Goal: Task Accomplishment & Management: Manage account settings

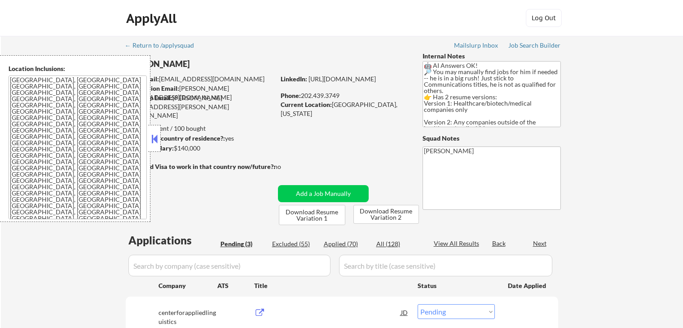
select select ""pending""
click at [637, 144] on div "← Return to /applysquad Mailslurp Inbox Job Search Builder [PERSON_NAME] User E…" at bounding box center [342, 237] width 682 height 402
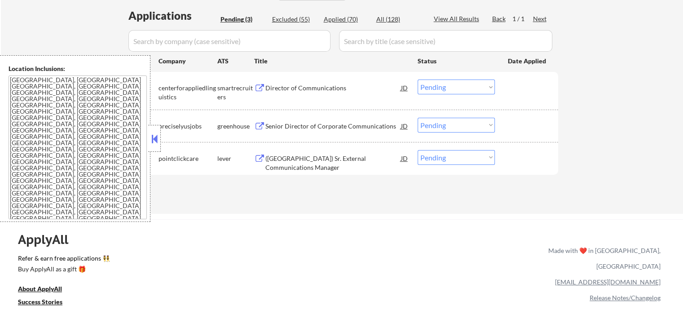
click at [368, 221] on div "ApplyAll Refer & earn free applications 👯‍♀️ Buy ApplyAll as a gift 🎁 About App…" at bounding box center [341, 289] width 683 height 140
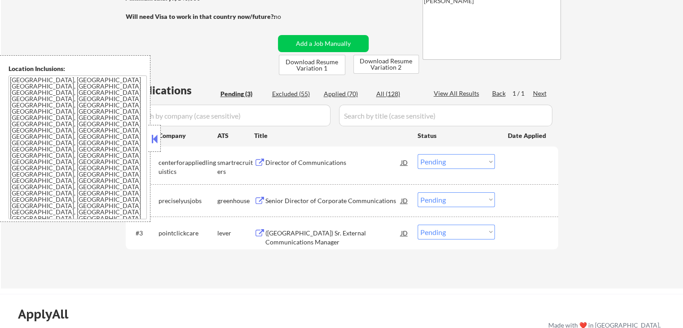
scroll to position [135, 0]
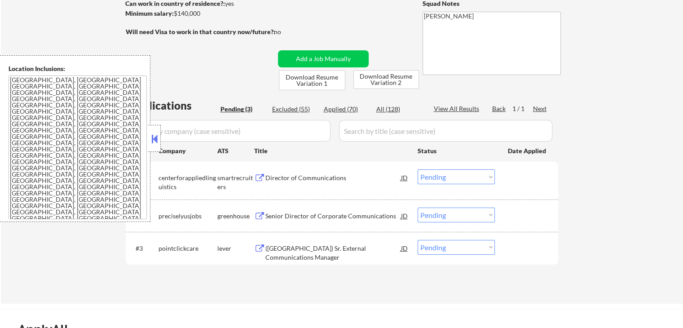
click at [605, 86] on div "← Return to /applysquad Mailslurp Inbox Job Search Builder [PERSON_NAME] User E…" at bounding box center [342, 102] width 682 height 402
click at [262, 180] on button at bounding box center [259, 178] width 11 height 9
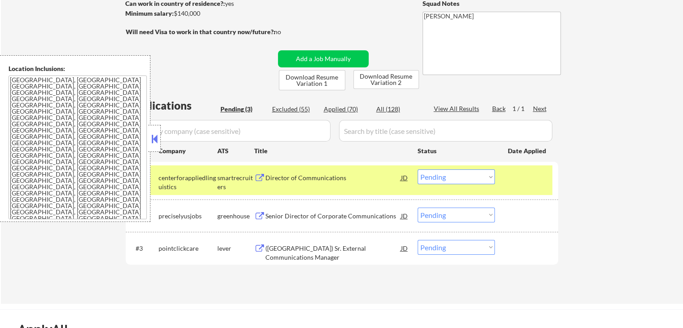
click at [453, 178] on select "Choose an option... Pending Applied Excluded (Questions) Excluded (Expired) Exc…" at bounding box center [455, 176] width 77 height 15
click at [417, 169] on select "Choose an option... Pending Applied Excluded (Questions) Excluded (Expired) Exc…" at bounding box center [455, 176] width 77 height 15
click at [253, 215] on div "greenhouse" at bounding box center [235, 215] width 37 height 9
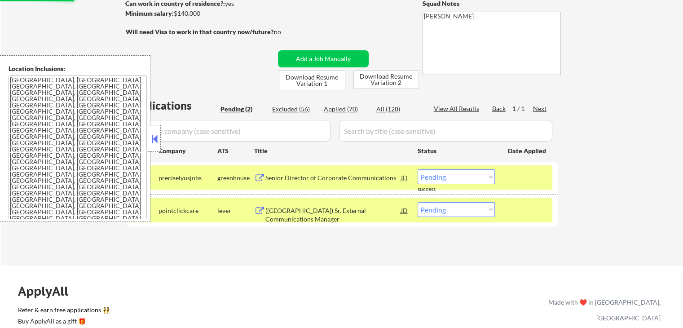
click at [258, 182] on button at bounding box center [259, 178] width 11 height 9
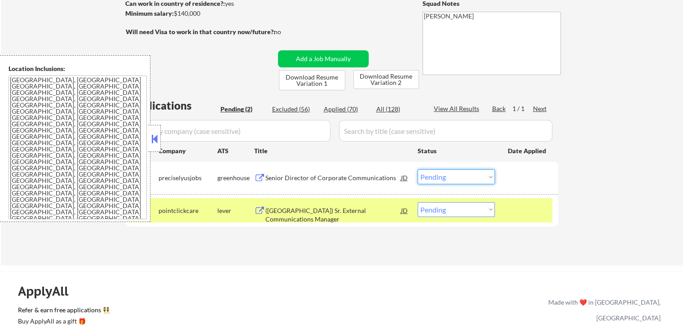
click at [470, 178] on select "Choose an option... Pending Applied Excluded (Questions) Excluded (Expired) Exc…" at bounding box center [455, 176] width 77 height 15
click at [417, 169] on select "Choose an option... Pending Applied Excluded (Questions) Excluded (Expired) Exc…" at bounding box center [455, 176] width 77 height 15
click at [259, 209] on button at bounding box center [259, 210] width 11 height 9
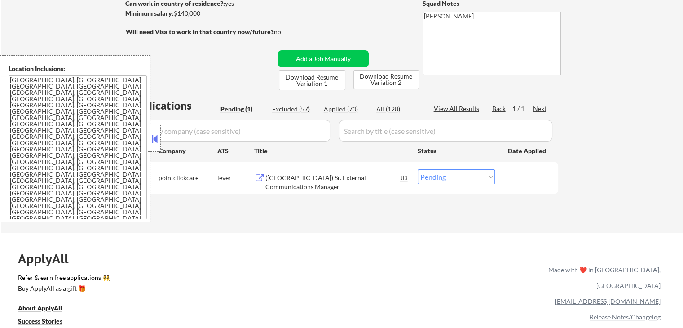
drag, startPoint x: 440, startPoint y: 174, endPoint x: 442, endPoint y: 181, distance: 7.4
click at [440, 174] on select "Choose an option... Pending Applied Excluded (Questions) Excluded (Expired) Exc…" at bounding box center [455, 176] width 77 height 15
click at [417, 169] on select "Choose an option... Pending Applied Excluded (Questions) Excluded (Expired) Exc…" at bounding box center [455, 176] width 77 height 15
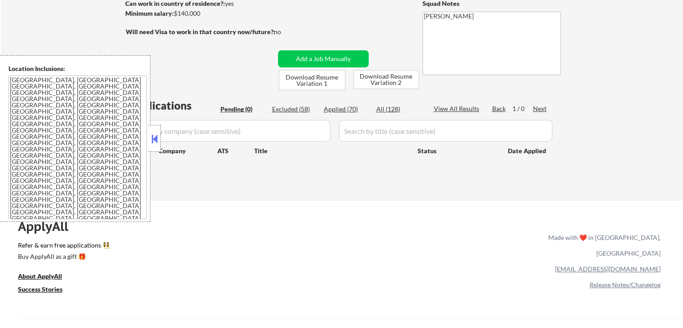
select select ""pending""
click at [421, 229] on div "ApplyAll Refer & earn free applications 👯‍♀️ Buy ApplyAll as a gift 🎁 About App…" at bounding box center [341, 283] width 683 height 142
click at [345, 110] on div "Applied (70)" at bounding box center [346, 109] width 45 height 9
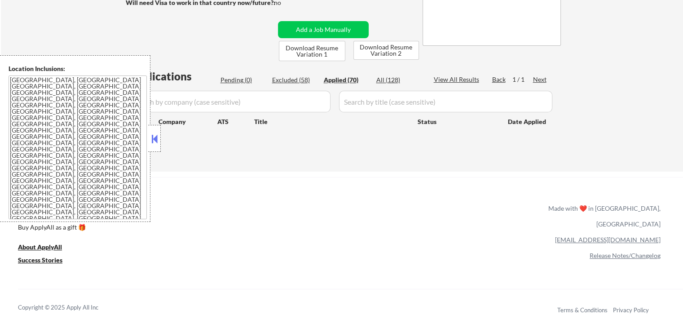
scroll to position [179, 0]
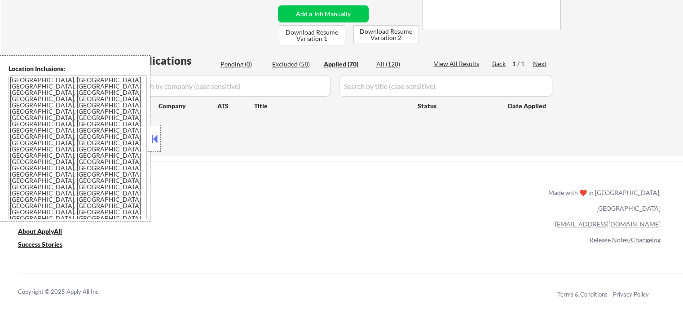
select select ""applied""
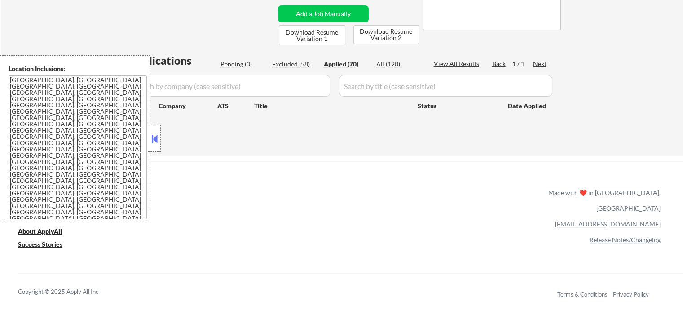
select select ""applied""
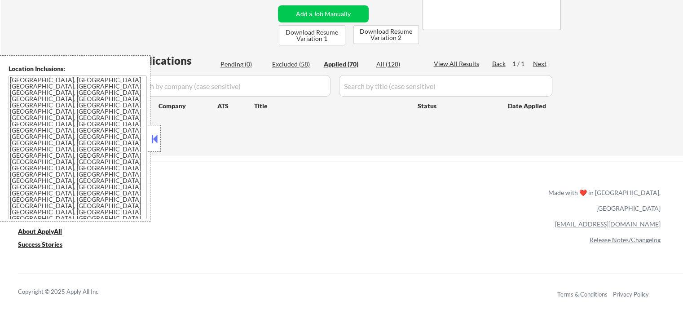
select select ""applied""
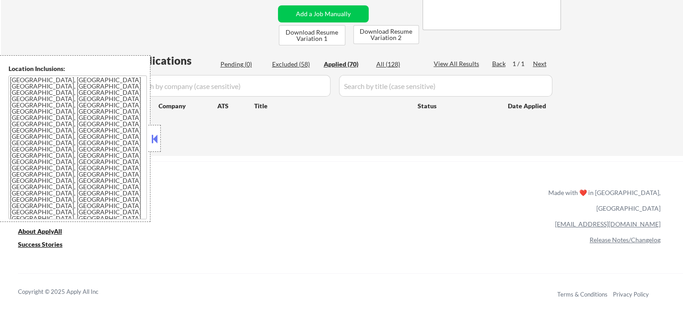
select select ""applied""
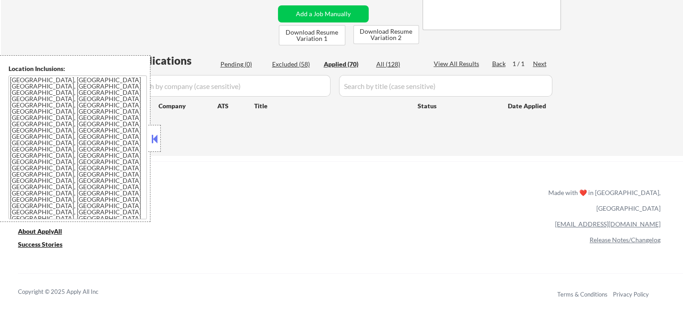
select select ""applied""
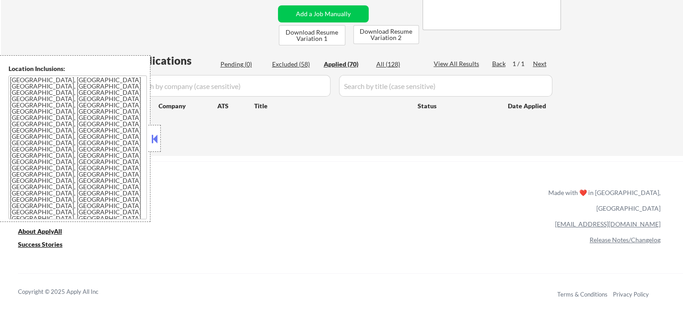
select select ""applied""
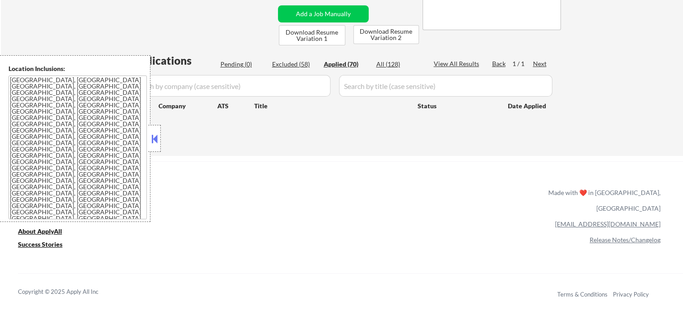
select select ""applied""
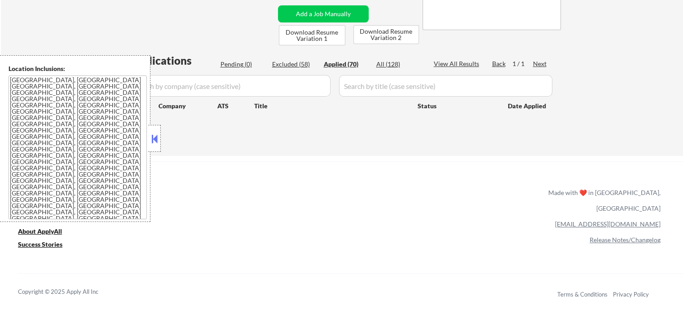
select select ""applied""
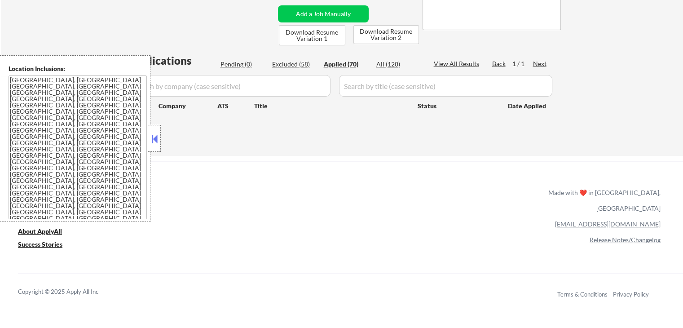
select select ""applied""
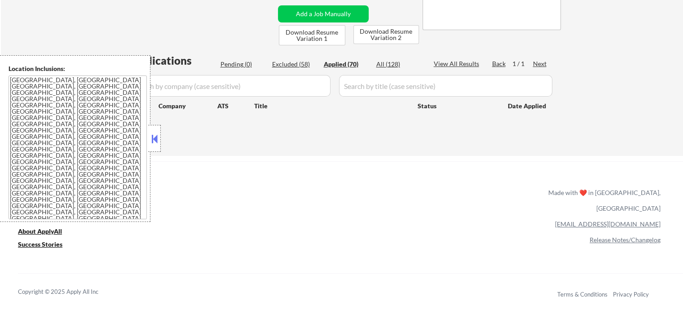
select select ""applied""
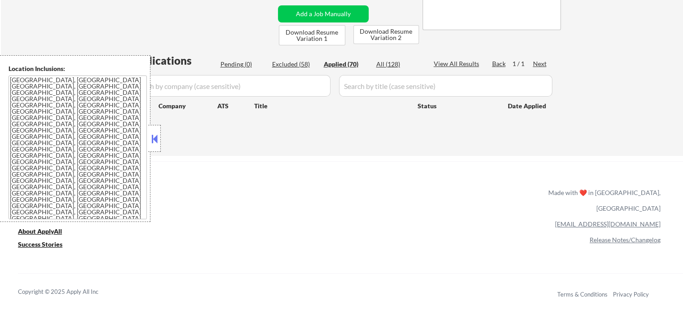
select select ""applied""
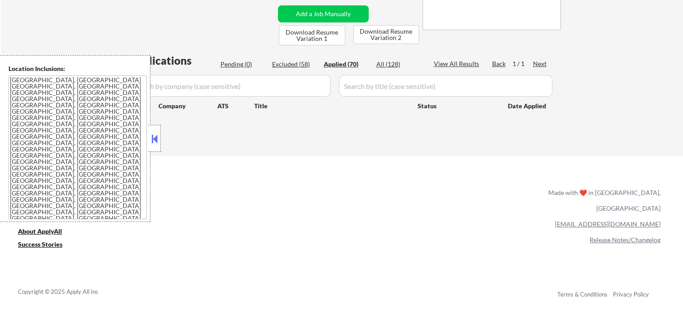
select select ""applied""
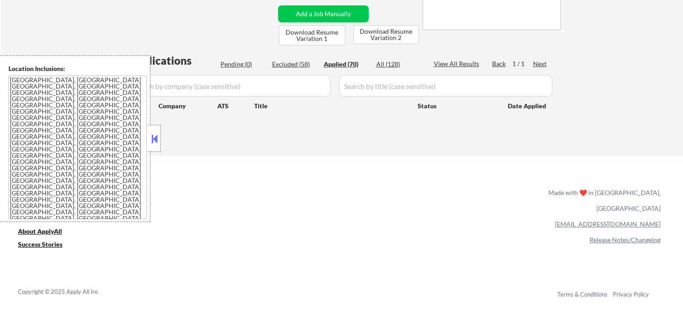
select select ""applied""
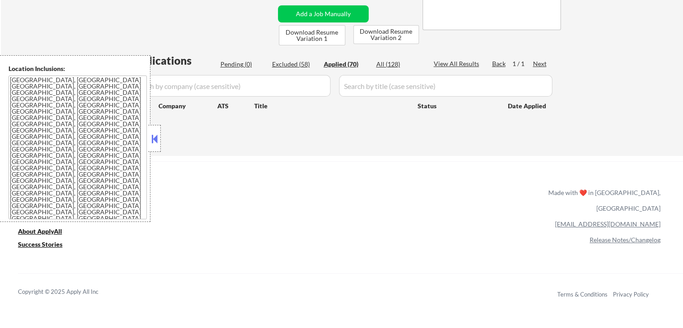
select select ""applied""
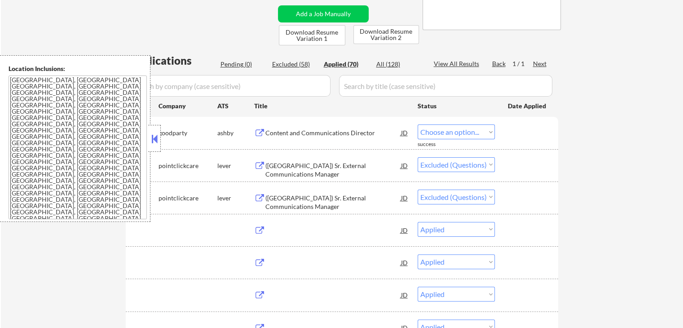
select select ""applied""
